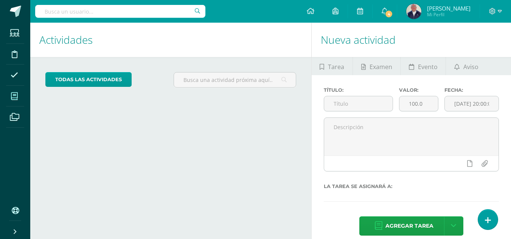
click at [12, 95] on icon at bounding box center [14, 97] width 7 height 8
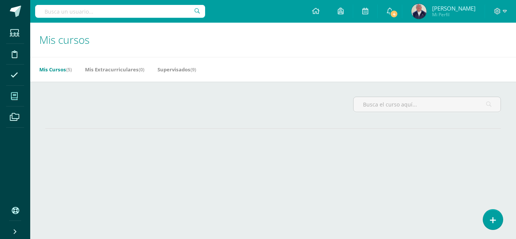
click at [15, 97] on icon at bounding box center [14, 97] width 7 height 8
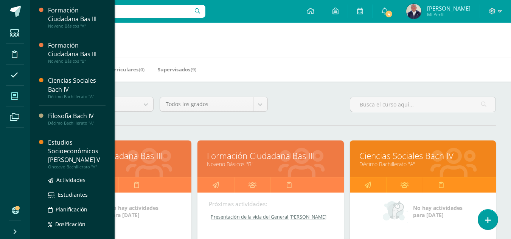
click at [62, 150] on link "Formación Ciudadana Bas III" at bounding box center [118, 156] width 127 height 12
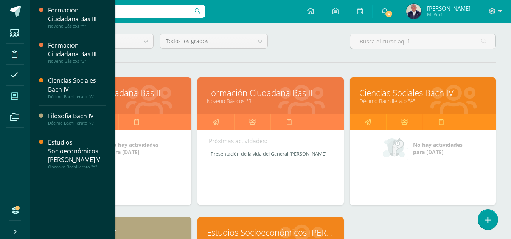
scroll to position [76, 0]
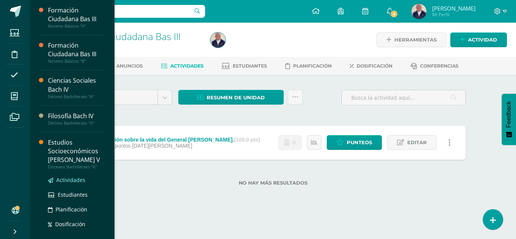
click at [70, 178] on span "Actividades" at bounding box center [70, 180] width 29 height 7
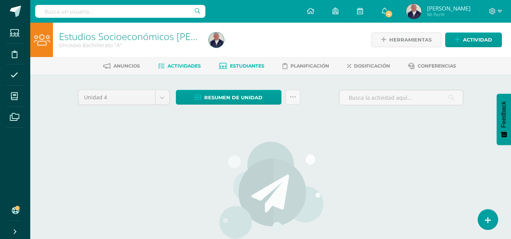
click at [257, 68] on span "Estudiantes" at bounding box center [247, 66] width 34 height 6
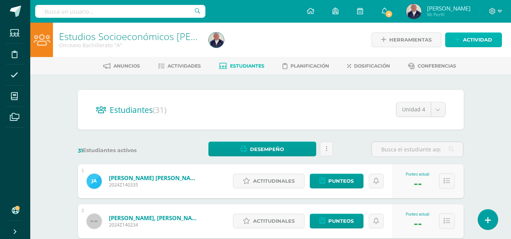
click at [474, 42] on span "Actividad" at bounding box center [477, 40] width 29 height 14
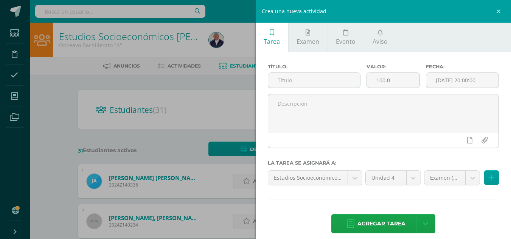
click at [39, 87] on div "Crea una nueva actividad Tarea Examen Evento Aviso Título: Valor: 100.0 Fecha: …" at bounding box center [255, 119] width 511 height 239
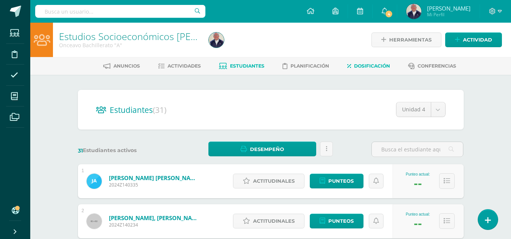
click at [377, 68] on span "Dosificación" at bounding box center [372, 66] width 36 height 6
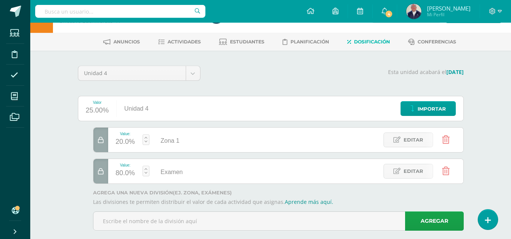
scroll to position [37, 0]
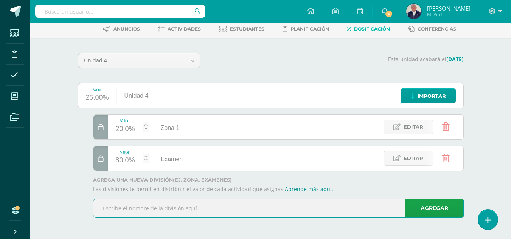
click at [165, 206] on input "text" at bounding box center [278, 208] width 370 height 19
type input "Zona 2 40 puntos"
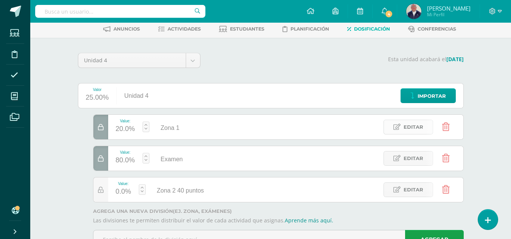
click at [406, 130] on span "Editar" at bounding box center [413, 127] width 20 height 14
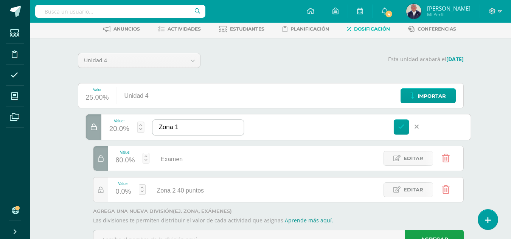
click at [192, 129] on input "Zona 1" at bounding box center [197, 127] width 91 height 15
type input "Zona 1 40 puntos"
click at [124, 129] on div "20.0%" at bounding box center [119, 129] width 20 height 12
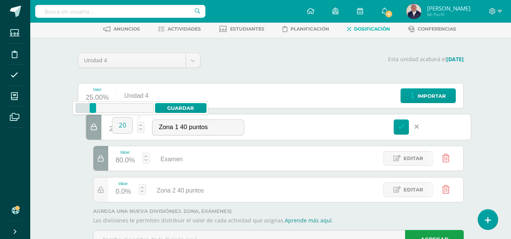
type input "2"
click at [187, 104] on link "Guardar" at bounding box center [181, 108] width 52 height 10
type input "20"
click at [417, 127] on icon at bounding box center [416, 127] width 4 height 7
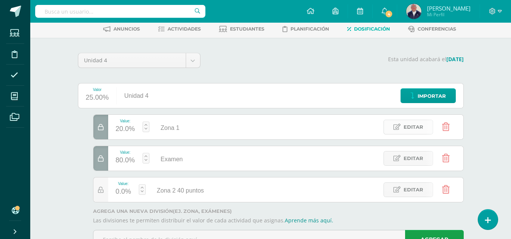
click at [414, 127] on span "Editar" at bounding box center [413, 127] width 20 height 14
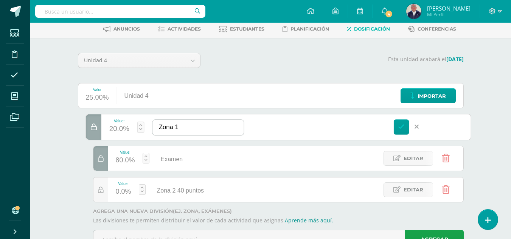
click at [205, 130] on input "Zona 1" at bounding box center [197, 127] width 91 height 15
type input "Zona 1 40 puntos"
click at [142, 130] on link at bounding box center [140, 127] width 7 height 11
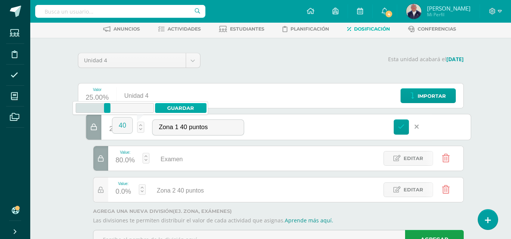
click at [182, 107] on link "Guardar" at bounding box center [181, 108] width 52 height 10
type input "20"
click at [413, 191] on span "Editar" at bounding box center [413, 190] width 20 height 14
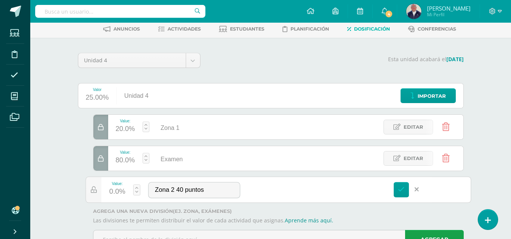
click at [136, 189] on link at bounding box center [136, 189] width 7 height 11
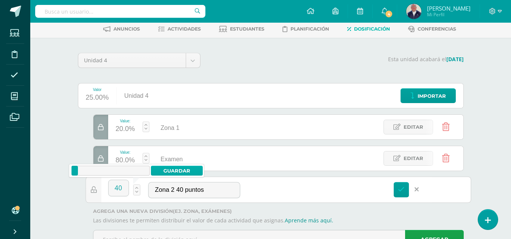
type input "40"
click at [177, 169] on link "Guardar" at bounding box center [177, 171] width 52 height 10
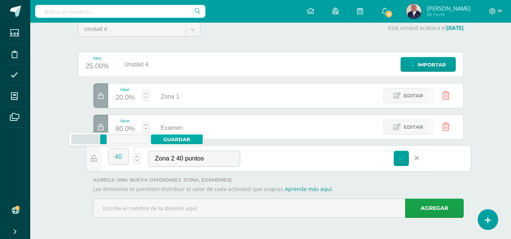
click at [182, 137] on link "Guardar" at bounding box center [177, 140] width 52 height 10
click at [397, 158] on link at bounding box center [400, 158] width 15 height 15
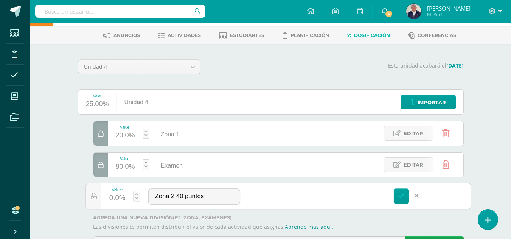
click at [445, 135] on icon at bounding box center [446, 133] width 8 height 8
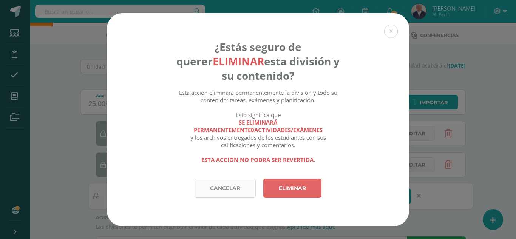
click at [234, 183] on link "Cancelar" at bounding box center [225, 188] width 61 height 19
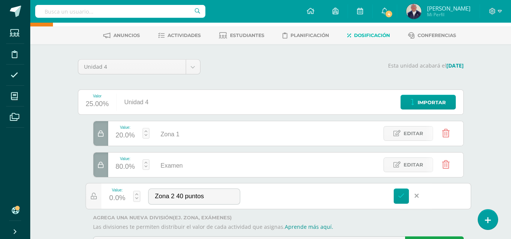
click at [443, 135] on icon at bounding box center [446, 133] width 8 height 8
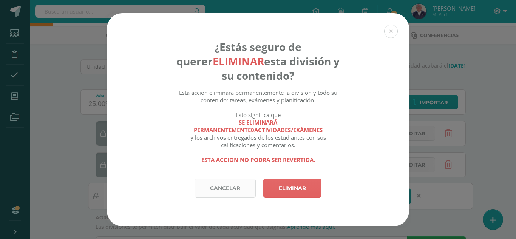
click at [211, 188] on link "Cancelar" at bounding box center [225, 188] width 61 height 19
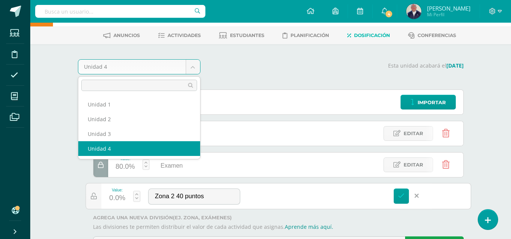
click at [192, 68] on body "Estudiantes Disciplina Asistencia Mis cursos Archivos Soporte Ayuda Reportar un…" at bounding box center [255, 123] width 511 height 308
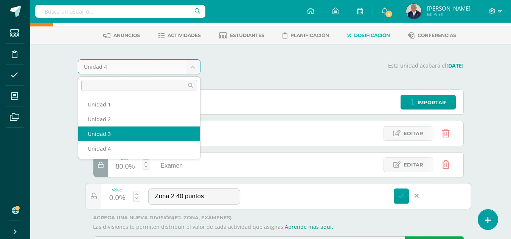
select select "Unidad 3"
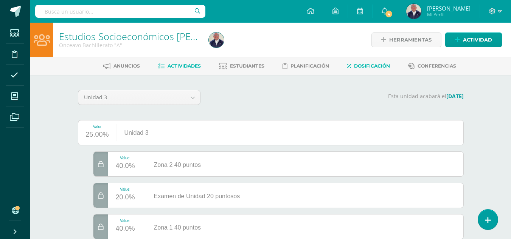
click at [178, 67] on span "Actividades" at bounding box center [183, 66] width 33 height 6
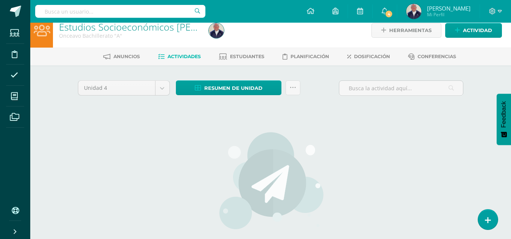
scroll to position [38, 0]
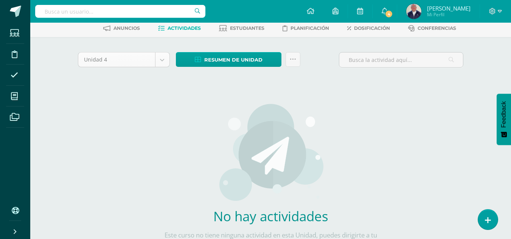
click at [161, 61] on body "Estudiantes Disciplina Asistencia Mis cursos Archivos Soporte Ayuda Reportar un…" at bounding box center [255, 124] width 511 height 325
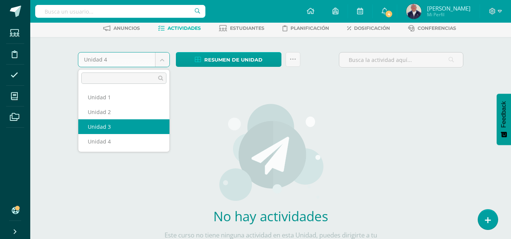
select select "Unidad 3"
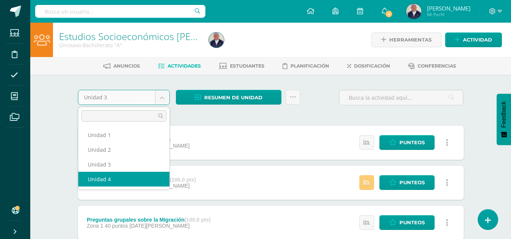
select select "Unidad 4"
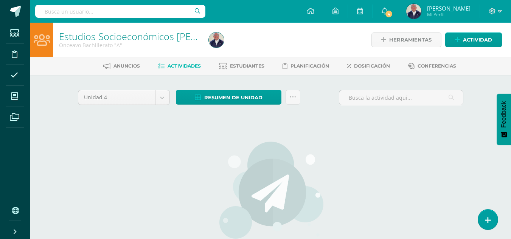
click at [372, 67] on span "Dosificación" at bounding box center [372, 66] width 36 height 6
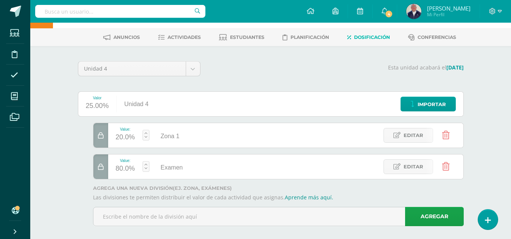
scroll to position [37, 0]
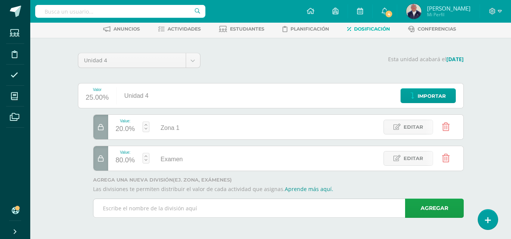
click at [172, 205] on input "text" at bounding box center [278, 208] width 370 height 19
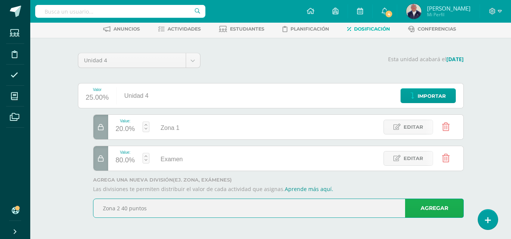
type input "Zona 2 40 puntos"
click at [423, 204] on link "Agregar" at bounding box center [434, 208] width 59 height 19
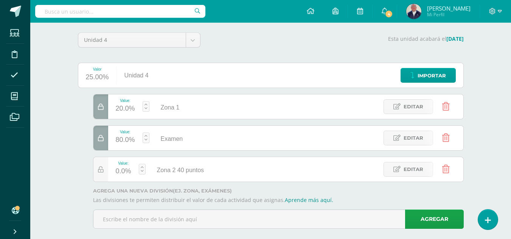
scroll to position [68, 0]
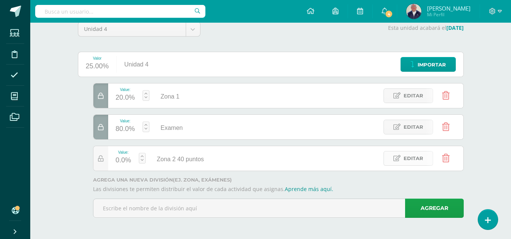
click at [408, 157] on span "Editar" at bounding box center [413, 159] width 20 height 14
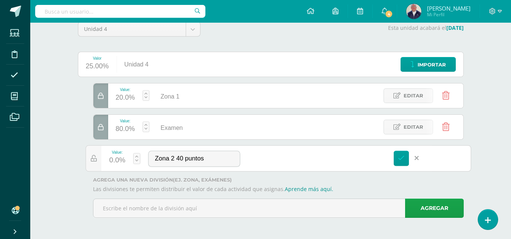
click at [119, 160] on div "0.0%" at bounding box center [117, 161] width 16 height 12
click at [122, 154] on input "0" at bounding box center [118, 157] width 20 height 16
type input "40"
click at [186, 136] on link "Guardar" at bounding box center [177, 140] width 52 height 10
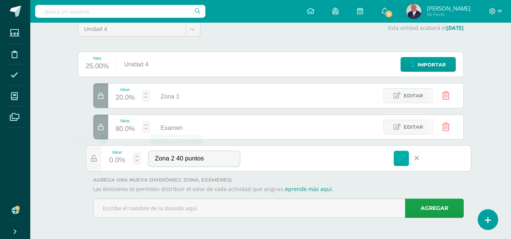
click at [400, 155] on icon at bounding box center [401, 158] width 7 height 7
click at [403, 93] on link "Editar" at bounding box center [408, 95] width 50 height 15
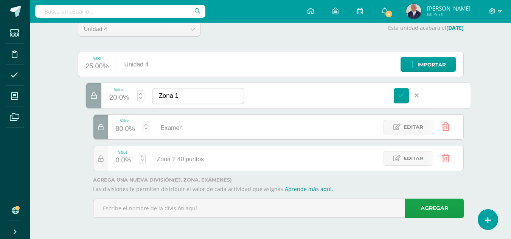
click at [183, 92] on input "Zona 1" at bounding box center [197, 95] width 91 height 15
type input "Zona 1 40 puntos"
click at [123, 96] on div "20.0%" at bounding box center [119, 98] width 20 height 12
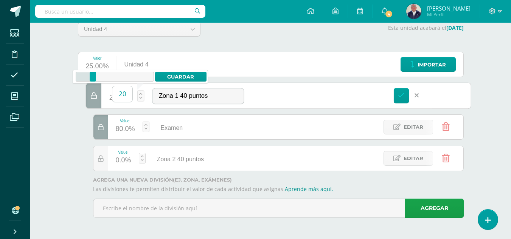
type input "2"
click at [183, 76] on link "Guardar" at bounding box center [181, 77] width 52 height 10
type input "20"
click at [416, 125] on span "Editar" at bounding box center [413, 127] width 20 height 14
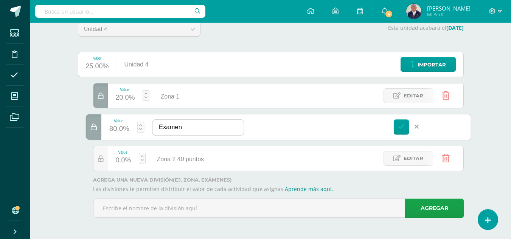
click at [204, 126] on input "Examen" at bounding box center [197, 127] width 91 height 15
type input "Examen 20 puntos"
click at [127, 130] on div "80.0%" at bounding box center [119, 129] width 20 height 12
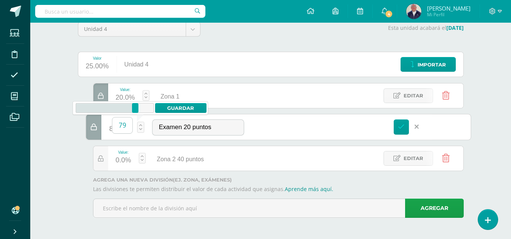
type input "7"
type input "0"
click at [186, 105] on link "Guardar" at bounding box center [181, 108] width 52 height 10
click at [139, 132] on link at bounding box center [140, 127] width 7 height 11
click at [139, 130] on link at bounding box center [140, 127] width 7 height 11
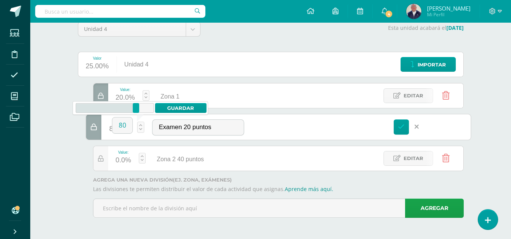
click at [141, 126] on link at bounding box center [140, 127] width 7 height 11
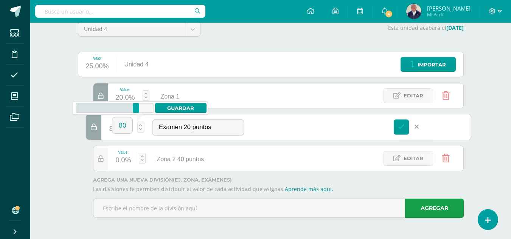
click at [141, 126] on link at bounding box center [140, 127] width 7 height 11
click at [140, 126] on link at bounding box center [140, 127] width 7 height 11
click at [126, 126] on input "80" at bounding box center [122, 126] width 20 height 16
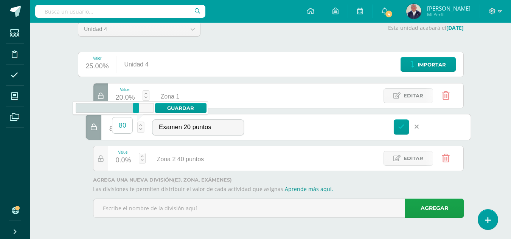
type input "8"
click at [175, 107] on link "Guardar" at bounding box center [181, 108] width 52 height 10
type input "80"
click at [405, 95] on span "Editar" at bounding box center [413, 96] width 20 height 14
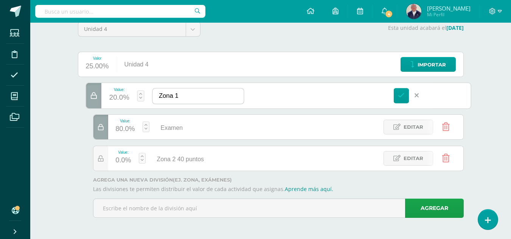
click at [188, 95] on input "Zona 1" at bounding box center [197, 95] width 91 height 15
type input "Zona 1 40 puntos"
click at [142, 91] on link at bounding box center [140, 95] width 7 height 11
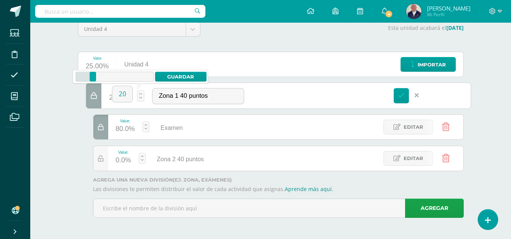
type input "2"
click at [401, 94] on icon at bounding box center [401, 95] width 7 height 7
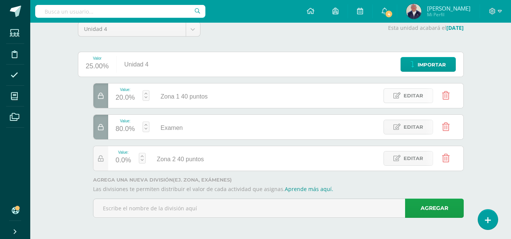
click at [411, 95] on span "Editar" at bounding box center [413, 96] width 20 height 14
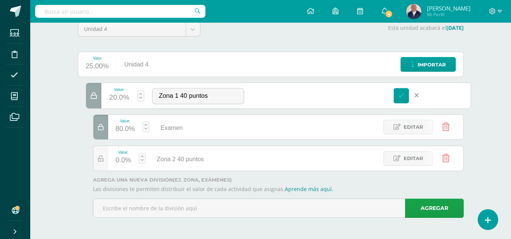
click at [123, 97] on div "20.0%" at bounding box center [119, 98] width 20 height 12
type input "1"
type input "0"
click at [188, 73] on link "Guardar" at bounding box center [181, 77] width 52 height 10
type input "20"
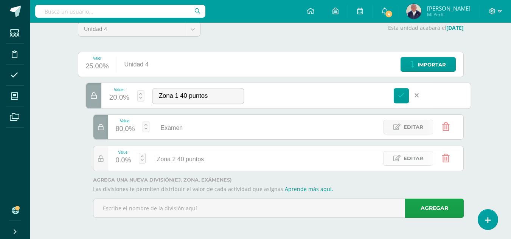
click at [415, 161] on span "Editar" at bounding box center [413, 159] width 20 height 14
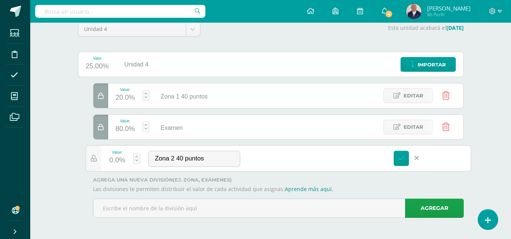
click at [200, 131] on input "Examen 20 puntos" at bounding box center [242, 127] width 88 height 15
click at [198, 128] on input "Examen 20 puntos" at bounding box center [242, 127] width 88 height 15
click at [406, 125] on span "Editar" at bounding box center [413, 127] width 20 height 14
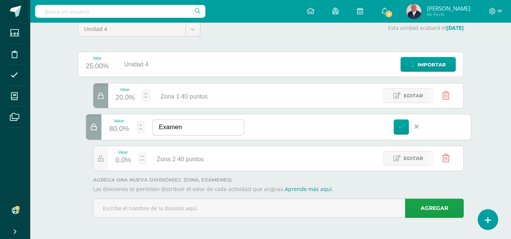
click at [193, 126] on input "Examen" at bounding box center [197, 127] width 91 height 15
type input "E"
type input "Zona 2 40 puntos"
click at [122, 127] on div "80.0%" at bounding box center [119, 129] width 20 height 12
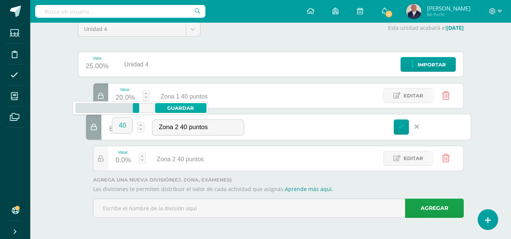
click at [172, 104] on link "Guardar" at bounding box center [181, 108] width 52 height 10
click at [139, 131] on link at bounding box center [140, 127] width 7 height 11
type input "40"
click at [403, 124] on icon at bounding box center [401, 127] width 7 height 7
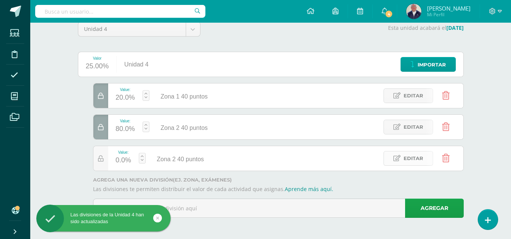
click at [417, 158] on span "Editar" at bounding box center [413, 159] width 20 height 14
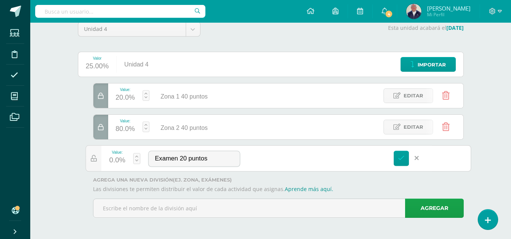
type input "Examen 20 puntos"
click at [132, 156] on div "Value: 0.0%" at bounding box center [117, 159] width 32 height 26
click at [135, 156] on link at bounding box center [136, 158] width 7 height 11
type input "20"
click at [183, 135] on link "Guardar" at bounding box center [177, 140] width 52 height 10
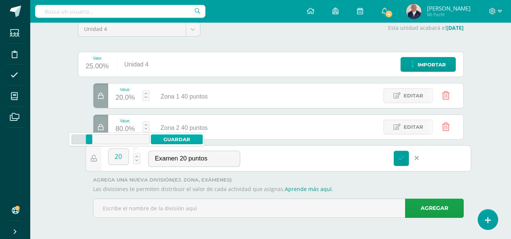
click at [175, 142] on link "Guardar" at bounding box center [177, 140] width 52 height 10
click at [398, 157] on icon at bounding box center [401, 158] width 7 height 7
click at [417, 97] on span "Editar" at bounding box center [413, 96] width 20 height 14
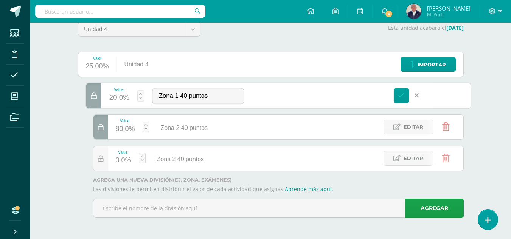
click at [117, 98] on div "20.0%" at bounding box center [119, 98] width 20 height 12
click at [183, 77] on link "Guardar" at bounding box center [181, 77] width 52 height 10
click at [123, 94] on div "20.0%" at bounding box center [119, 98] width 20 height 12
click at [122, 95] on input "20" at bounding box center [122, 94] width 20 height 16
type input "2"
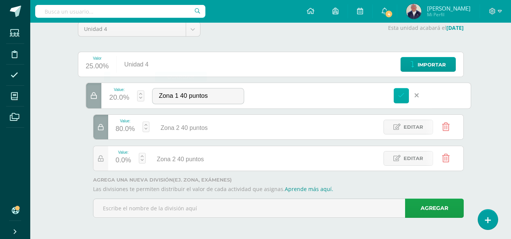
click at [403, 95] on icon at bounding box center [401, 95] width 7 height 7
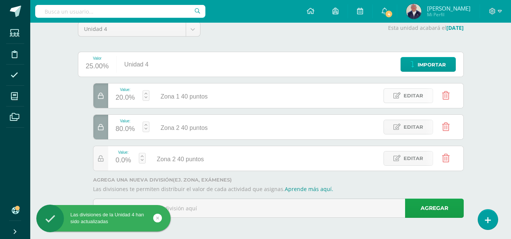
click at [411, 95] on span "Editar" at bounding box center [413, 96] width 20 height 14
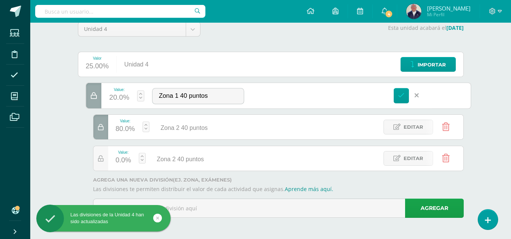
click at [121, 96] on div "20.0%" at bounding box center [119, 98] width 20 height 12
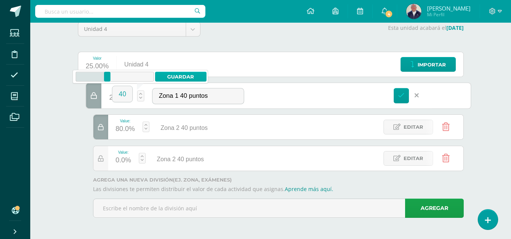
click at [179, 76] on link "Guardar" at bounding box center [181, 77] width 52 height 10
click at [95, 93] on span "Editar" at bounding box center [92, 95] width 20 height 14
click at [127, 97] on div "20.0%" at bounding box center [119, 98] width 20 height 12
click at [179, 74] on link "Guardar" at bounding box center [181, 77] width 52 height 10
click at [418, 94] on icon at bounding box center [416, 95] width 4 height 7
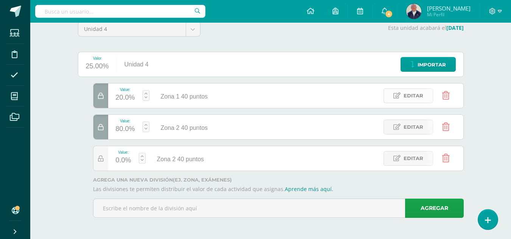
click at [413, 95] on span "Editar" at bounding box center [413, 96] width 20 height 14
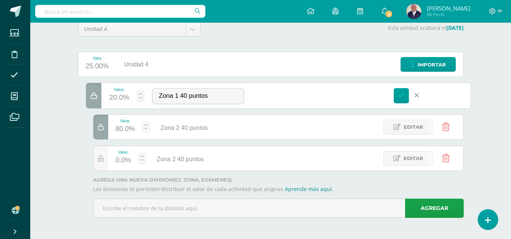
click at [119, 96] on div "20.0%" at bounding box center [119, 98] width 20 height 12
click at [183, 76] on link "Guardar" at bounding box center [181, 77] width 52 height 10
type input "20"
click at [308, 189] on link "Aprende más aquí." at bounding box center [309, 189] width 48 height 7
click at [122, 63] on div "Unidad 4" at bounding box center [136, 64] width 39 height 25
